Goal: Consume media (video, audio): Consume media (video, audio)

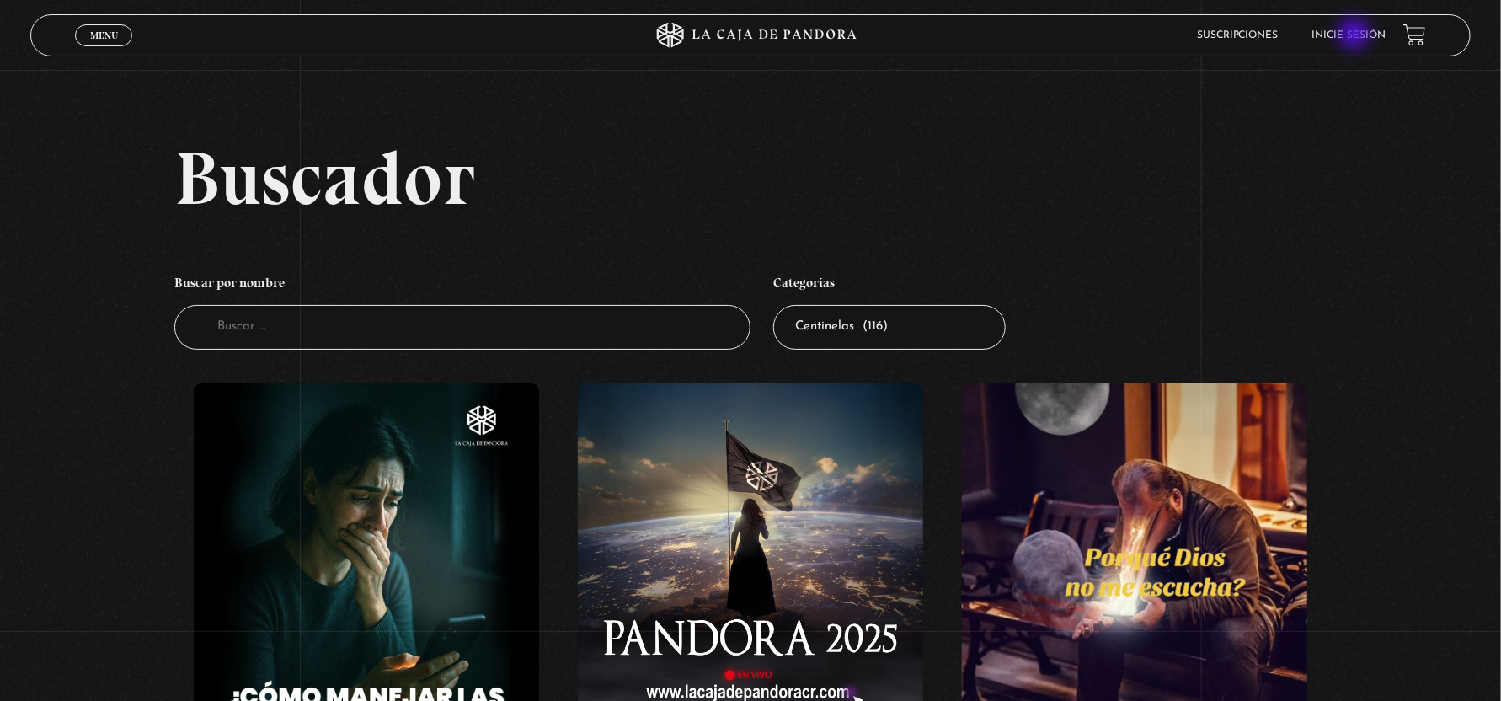
click at [1359, 35] on link "Inicie sesión" at bounding box center [1349, 35] width 74 height 10
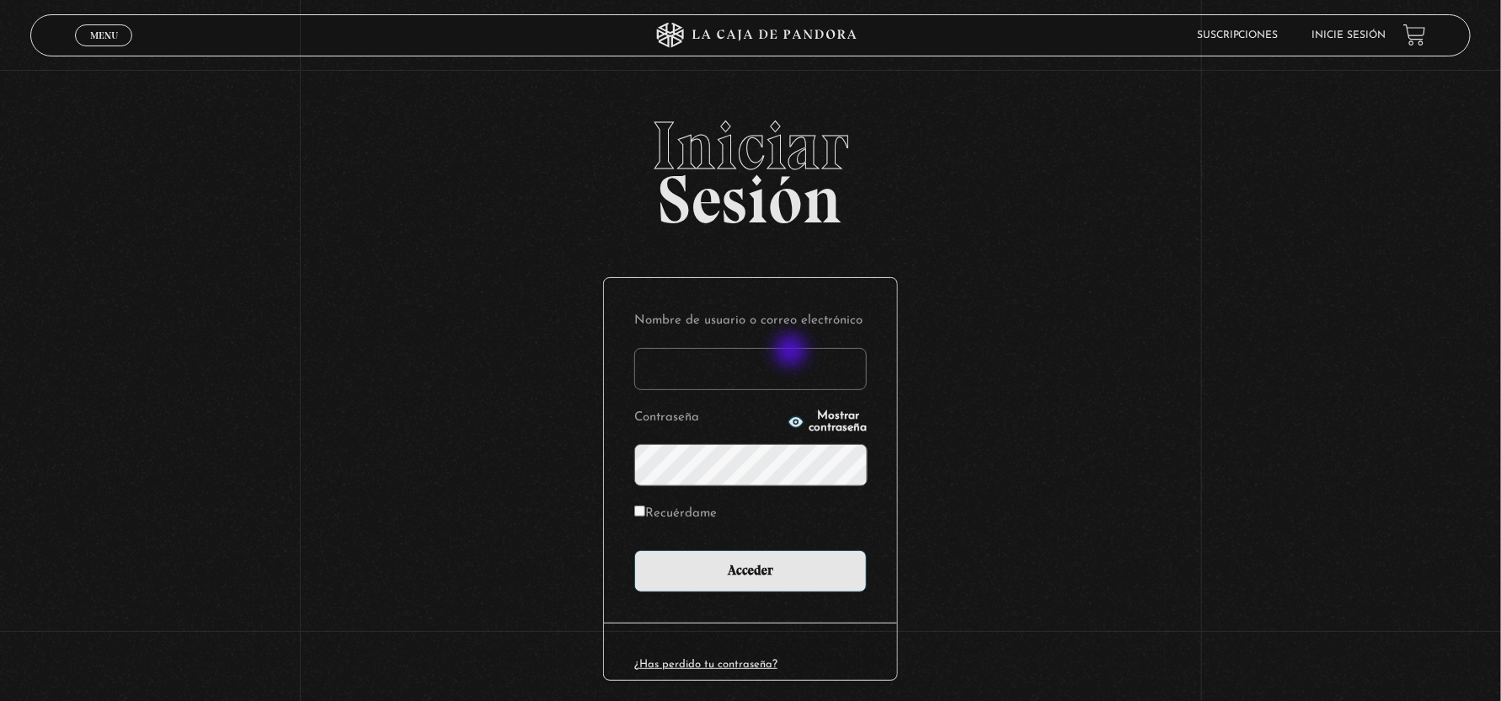
click at [792, 352] on input "Nombre de usuario o correo electrónico" at bounding box center [750, 369] width 232 height 42
type input "[EMAIL_ADDRESS][DOMAIN_NAME]"
click at [634, 550] on input "Acceder" at bounding box center [750, 571] width 232 height 42
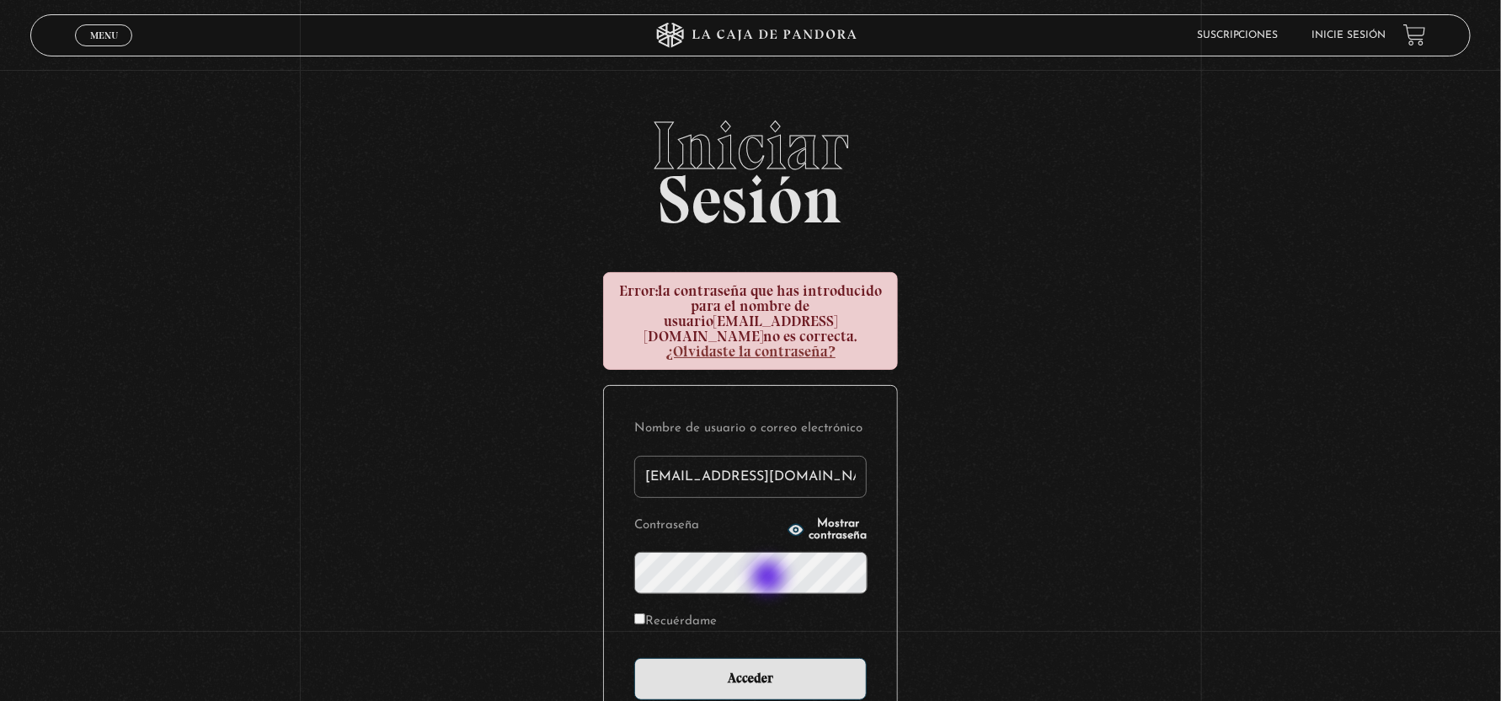
click at [770, 579] on form "Nombre de usuario o correo electrónico avenegasx@gmail.com Contraseña Mostrar c…" at bounding box center [750, 558] width 232 height 284
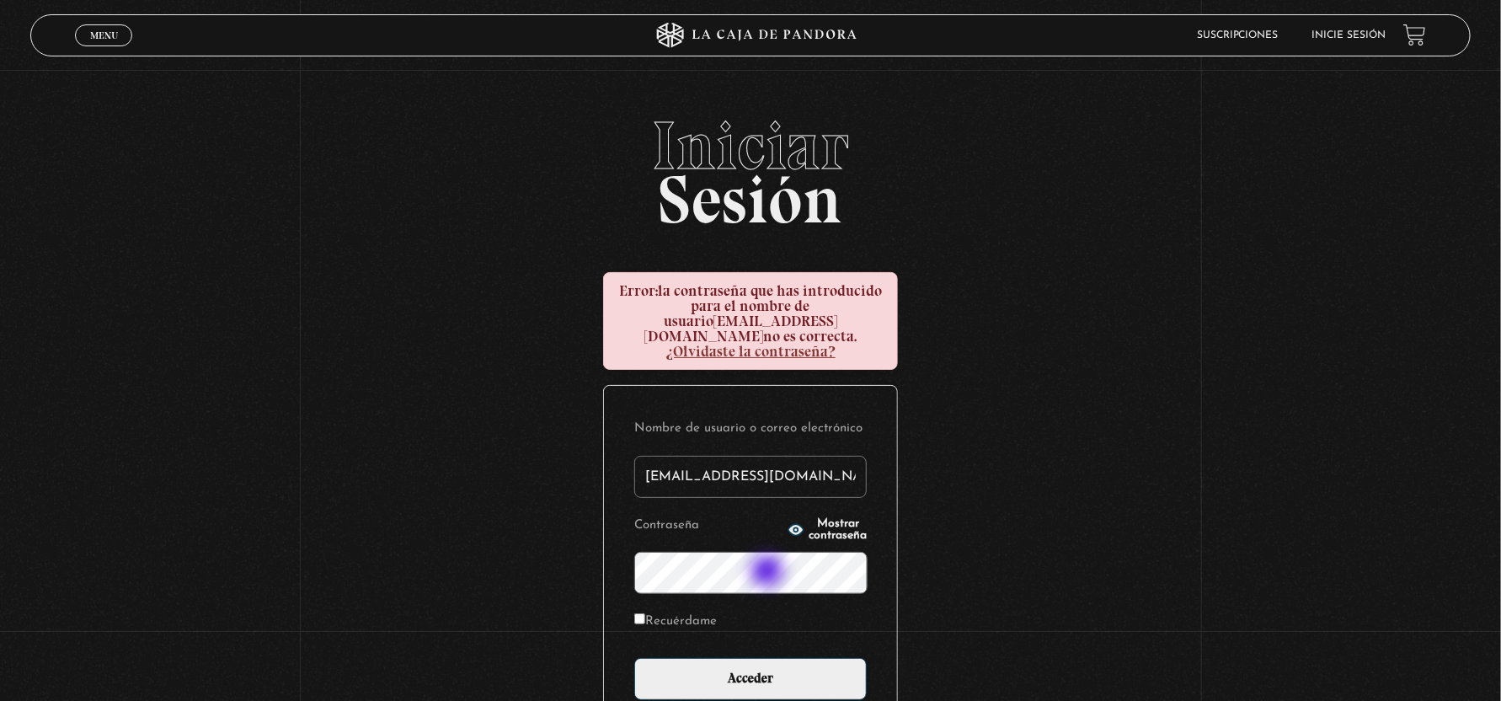
click at [634, 658] on input "Acceder" at bounding box center [750, 679] width 232 height 42
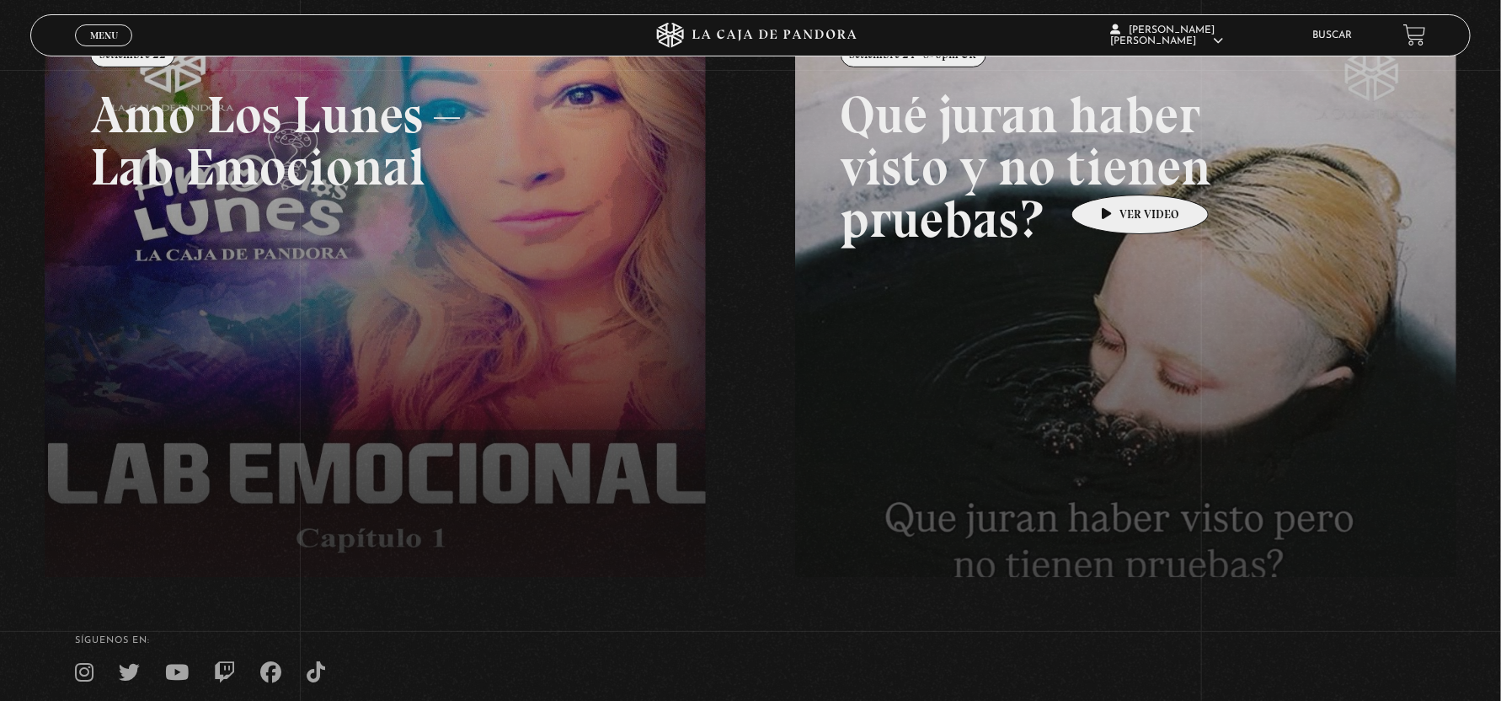
scroll to position [336, 0]
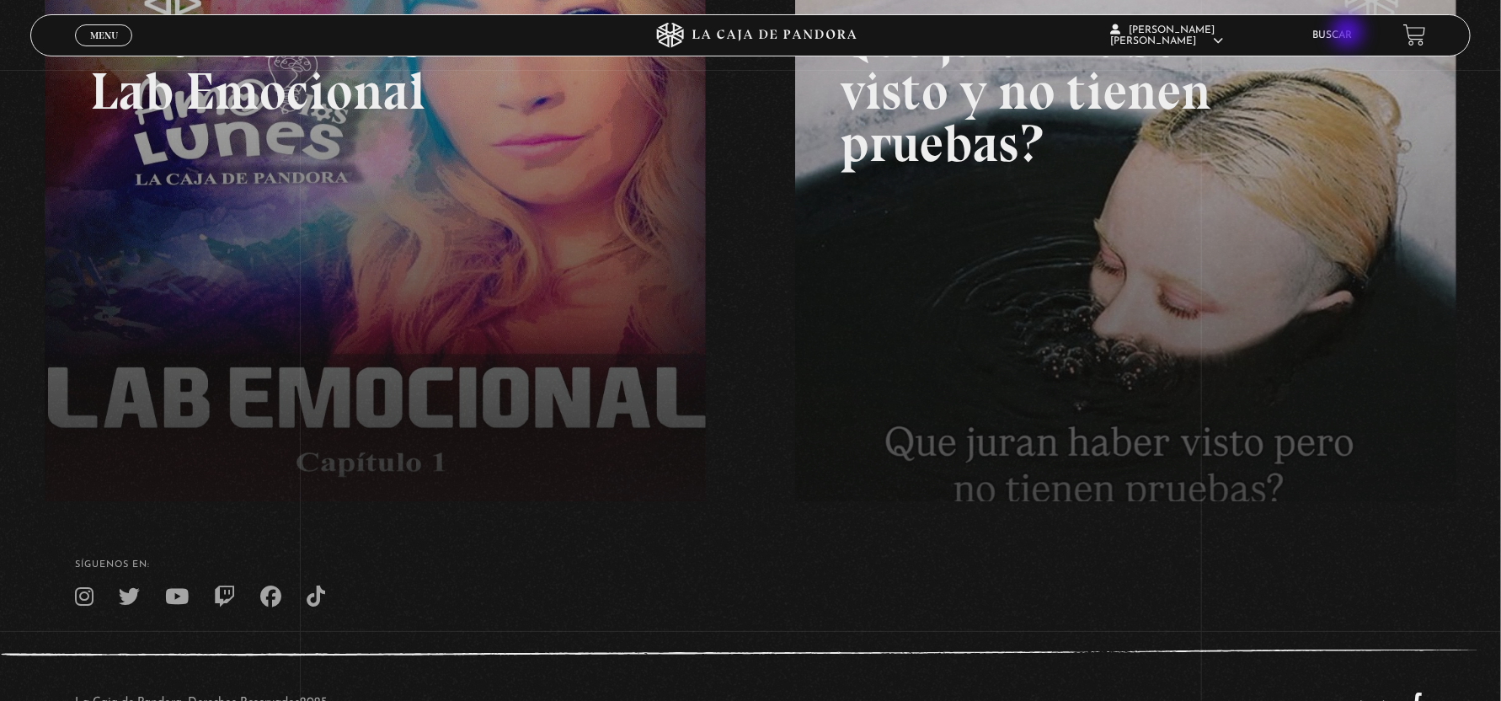
click at [1349, 34] on link "Buscar" at bounding box center [1333, 35] width 40 height 10
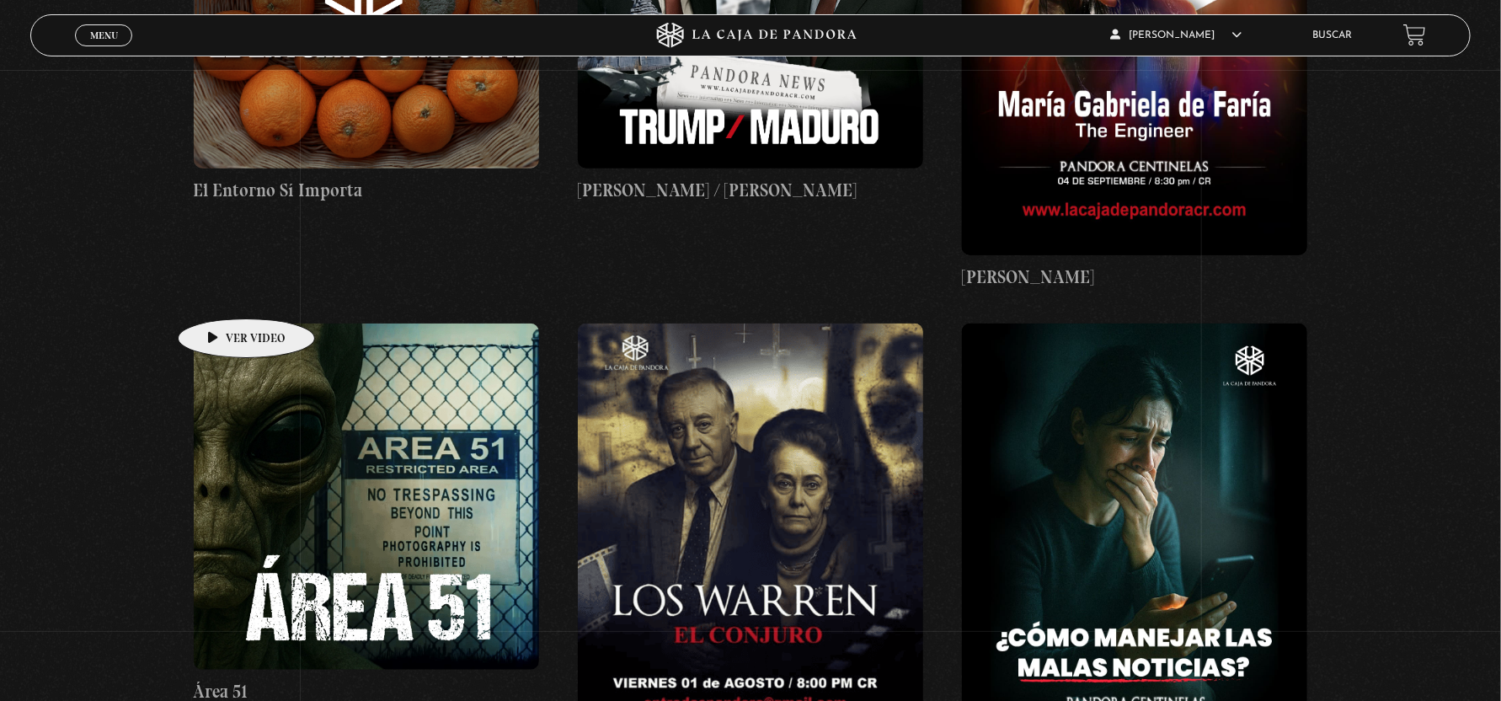
scroll to position [673, 0]
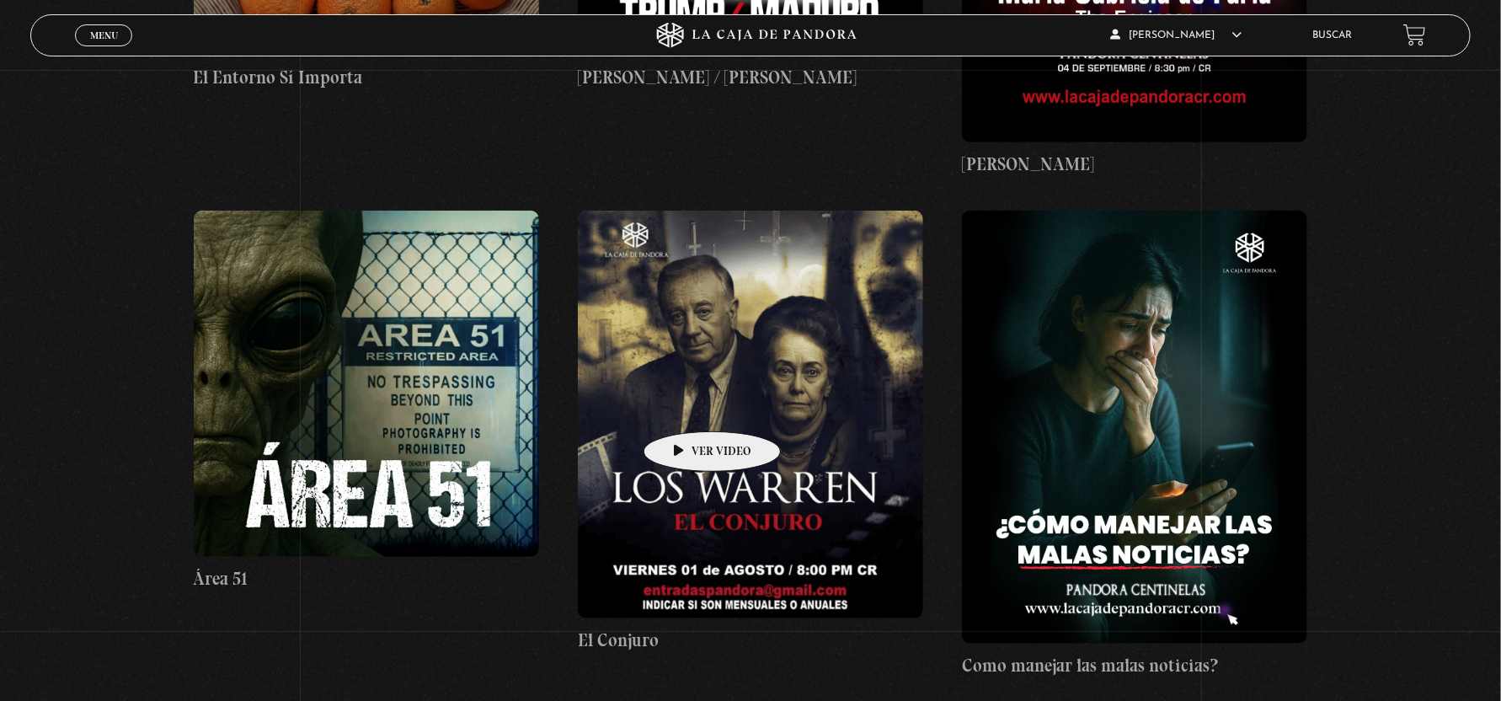
click at [686, 406] on figure at bounding box center [751, 415] width 346 height 408
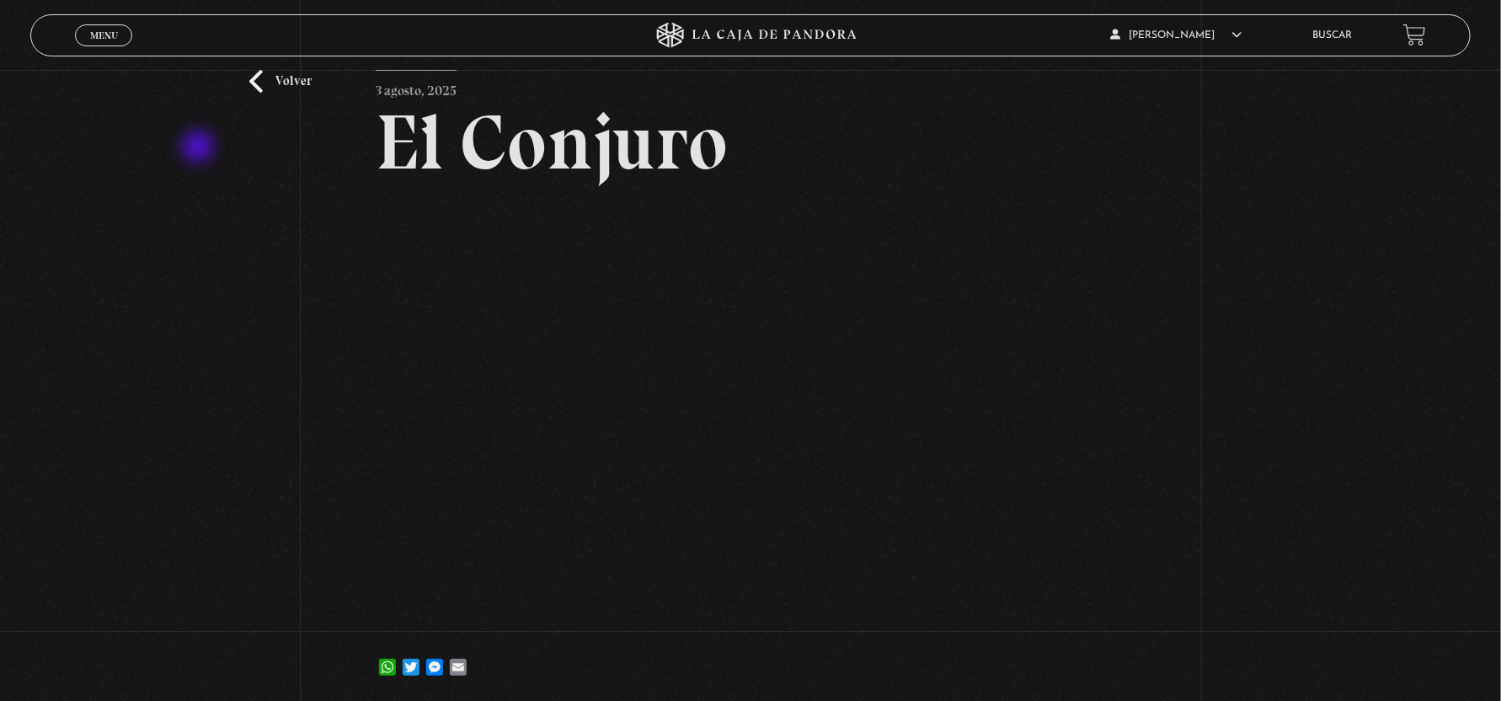
scroll to position [168, 0]
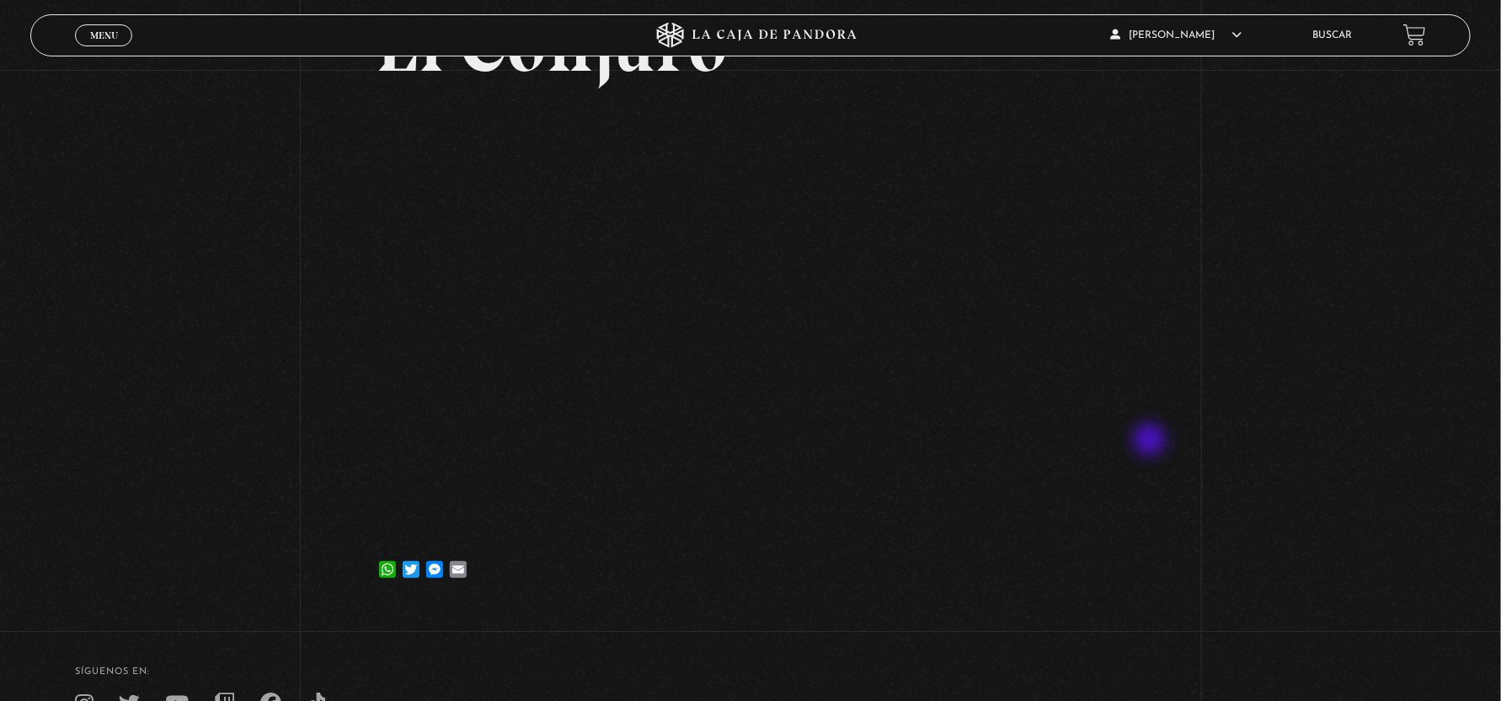
click at [1187, 400] on div "Volver 3 agosto, 2025 El Conjuro WhatsApp Twitter Messenger Email" at bounding box center [750, 254] width 1501 height 705
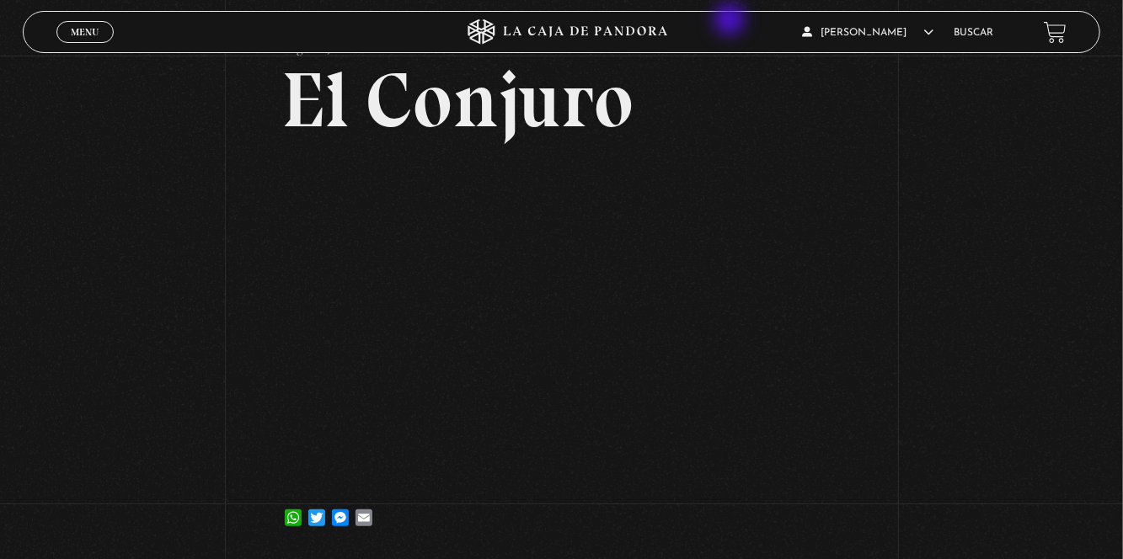
scroll to position [0, 0]
